Goal: Communication & Community: Answer question/provide support

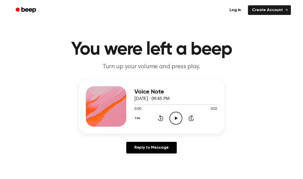
click at [174, 114] on icon "Play Audio" at bounding box center [175, 117] width 13 height 13
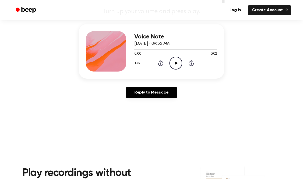
scroll to position [4, 0]
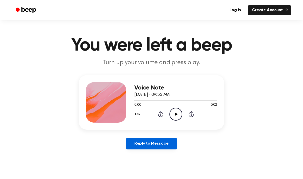
click at [154, 147] on link "Reply to Message" at bounding box center [151, 143] width 50 height 12
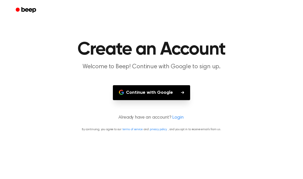
click at [162, 93] on button "Continue with Google" at bounding box center [151, 92] width 77 height 15
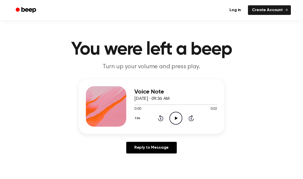
scroll to position [4, 0]
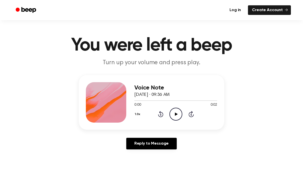
click at [238, 10] on link "Log in" at bounding box center [234, 10] width 19 height 10
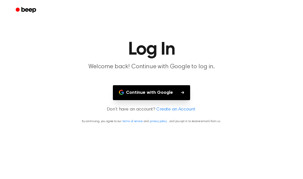
click at [144, 98] on button "Continue with Google" at bounding box center [151, 92] width 77 height 15
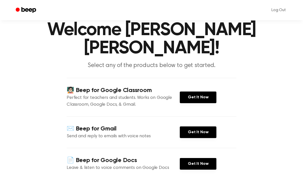
scroll to position [20, 0]
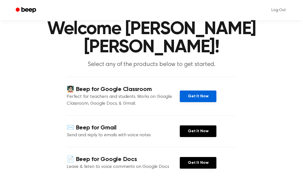
click at [192, 90] on link "Get It Now" at bounding box center [198, 96] width 37 height 12
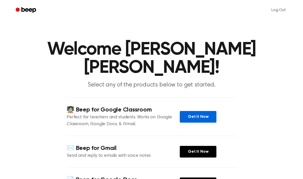
click at [189, 111] on link "Get It Now" at bounding box center [198, 117] width 37 height 12
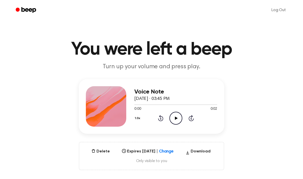
click at [173, 118] on icon "Play Audio" at bounding box center [175, 117] width 13 height 13
click at [174, 117] on icon "Play Audio" at bounding box center [175, 117] width 13 height 13
